Goal: Find specific page/section: Find specific page/section

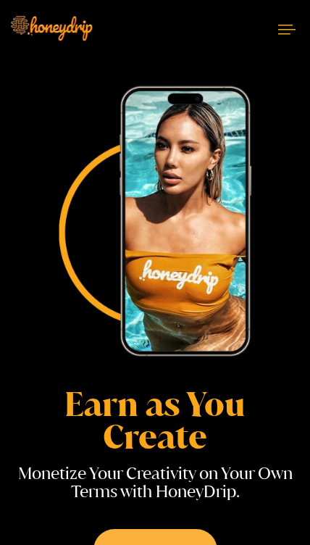
click at [285, 37] on button at bounding box center [287, 29] width 46 height 38
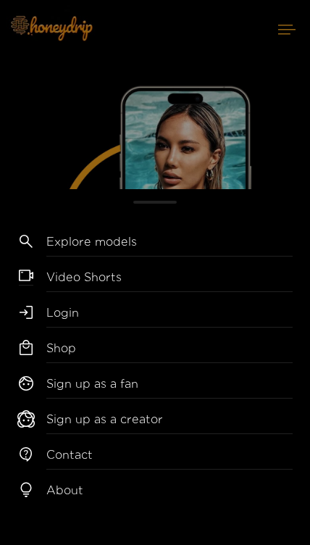
click at [108, 236] on link "Explore models" at bounding box center [169, 245] width 246 height 24
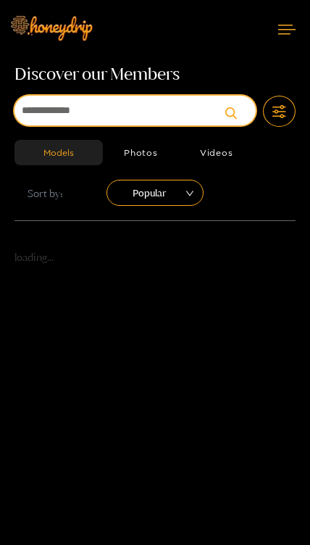
click at [190, 103] on input at bounding box center [134, 111] width 241 height 30
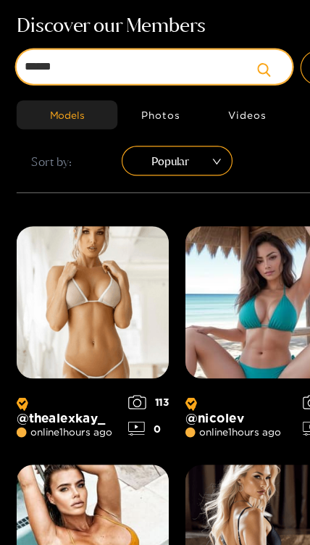
click at [240, 96] on button "submit" at bounding box center [240, 111] width 31 height 31
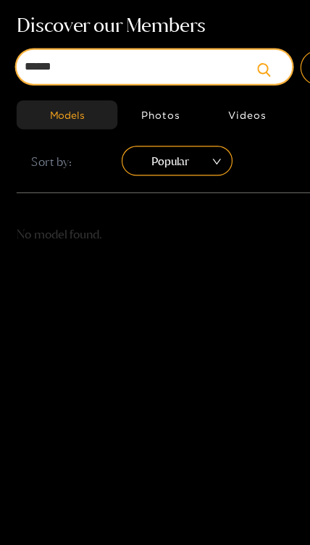
click at [240, 96] on button "submit" at bounding box center [240, 111] width 31 height 31
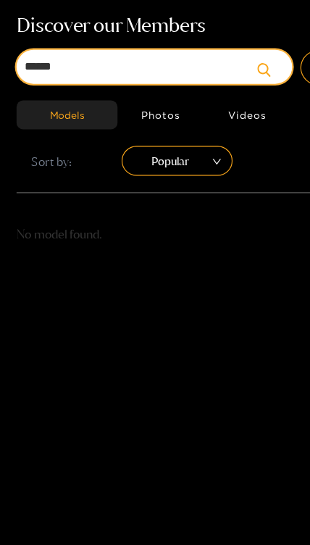
type input "******"
click at [171, 96] on input "******" at bounding box center [134, 111] width 241 height 30
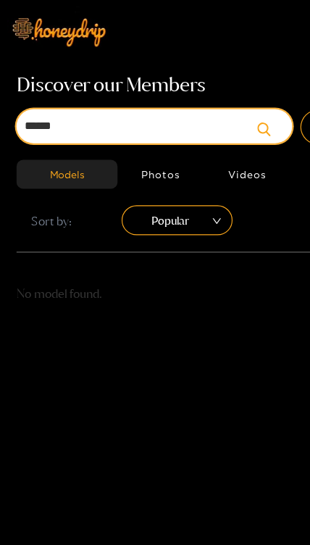
click at [240, 111] on button "submit" at bounding box center [240, 111] width 31 height 31
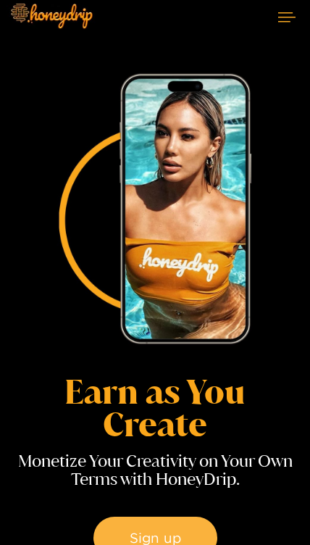
scroll to position [13, 0]
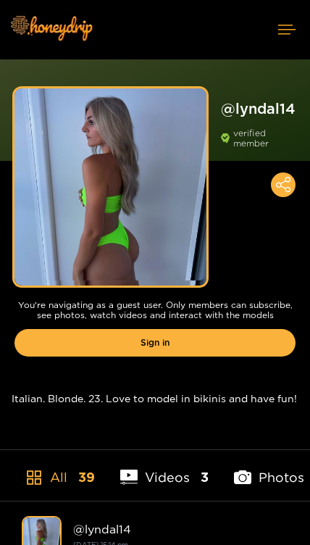
click at [138, 192] on div "Preview" at bounding box center [110, 184] width 192 height 192
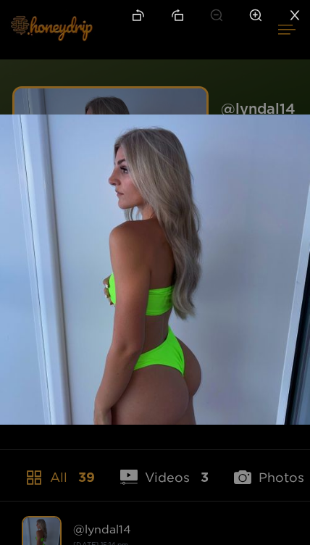
click at [230, 173] on img at bounding box center [155, 269] width 310 height 310
click at [264, 85] on div at bounding box center [155, 272] width 310 height 545
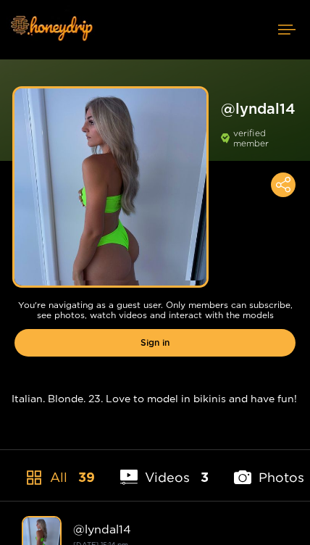
click at [273, 108] on h1 "@ lyndal14" at bounding box center [258, 108] width 75 height 18
click at [272, 104] on h1 "@ lyndal14" at bounding box center [258, 108] width 75 height 18
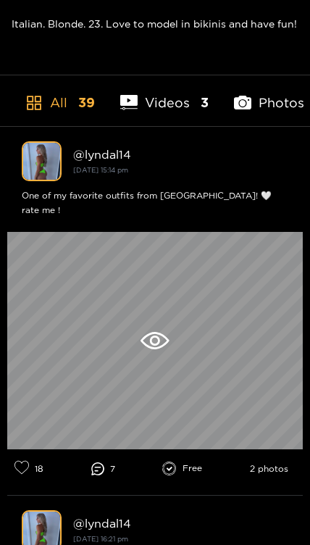
scroll to position [374, 0]
click at [153, 332] on icon at bounding box center [155, 340] width 28 height 17
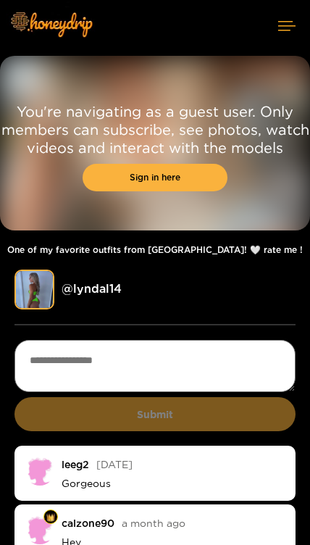
scroll to position [1, 0]
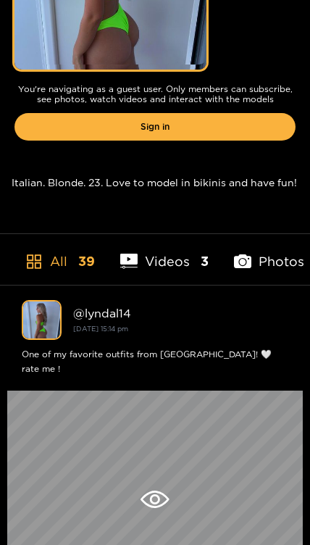
scroll to position [214, 0]
